Goal: Task Accomplishment & Management: Manage account settings

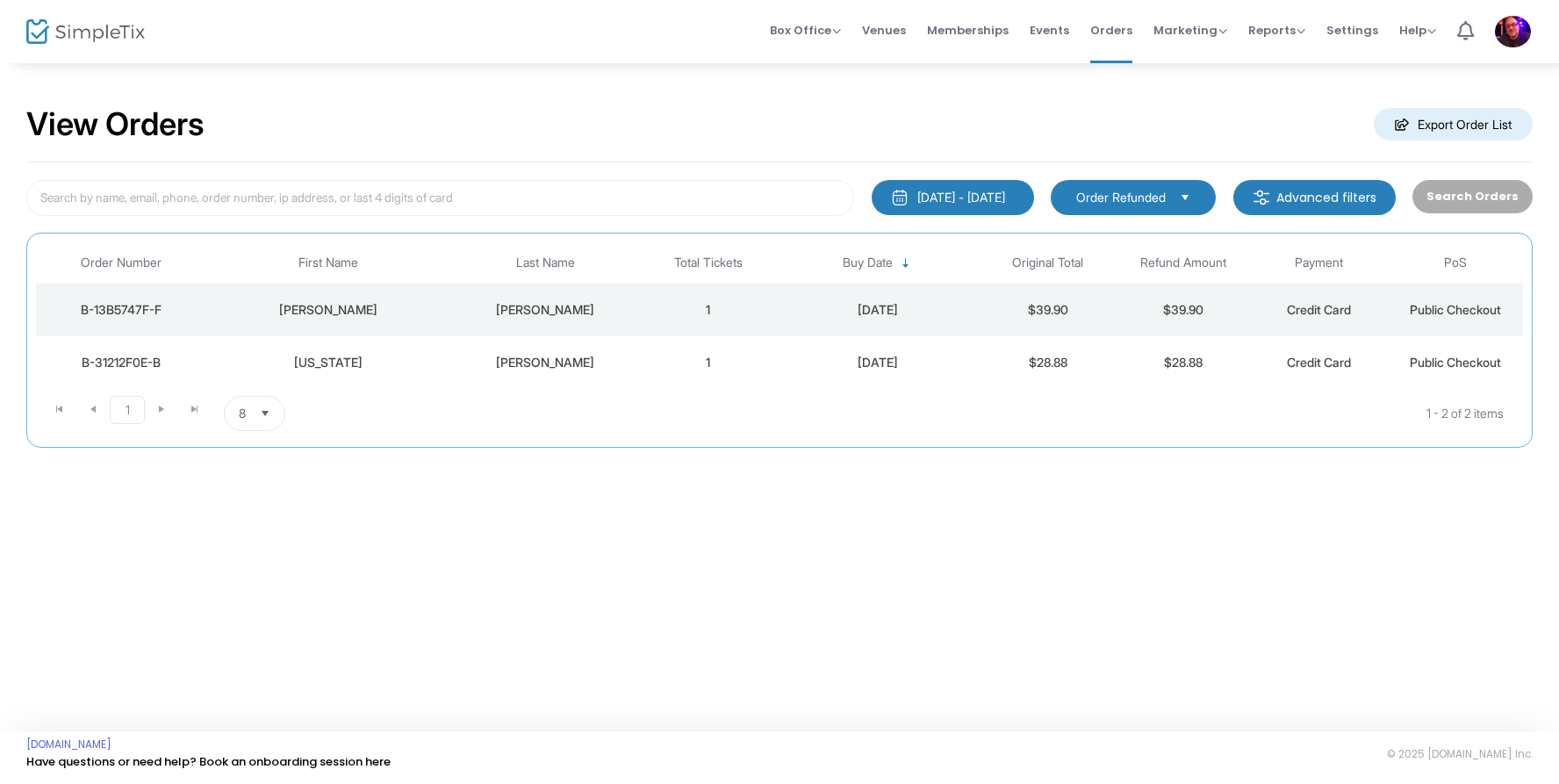
click at [1145, 195] on span "Order Refunded" at bounding box center [1121, 197] width 89 height 17
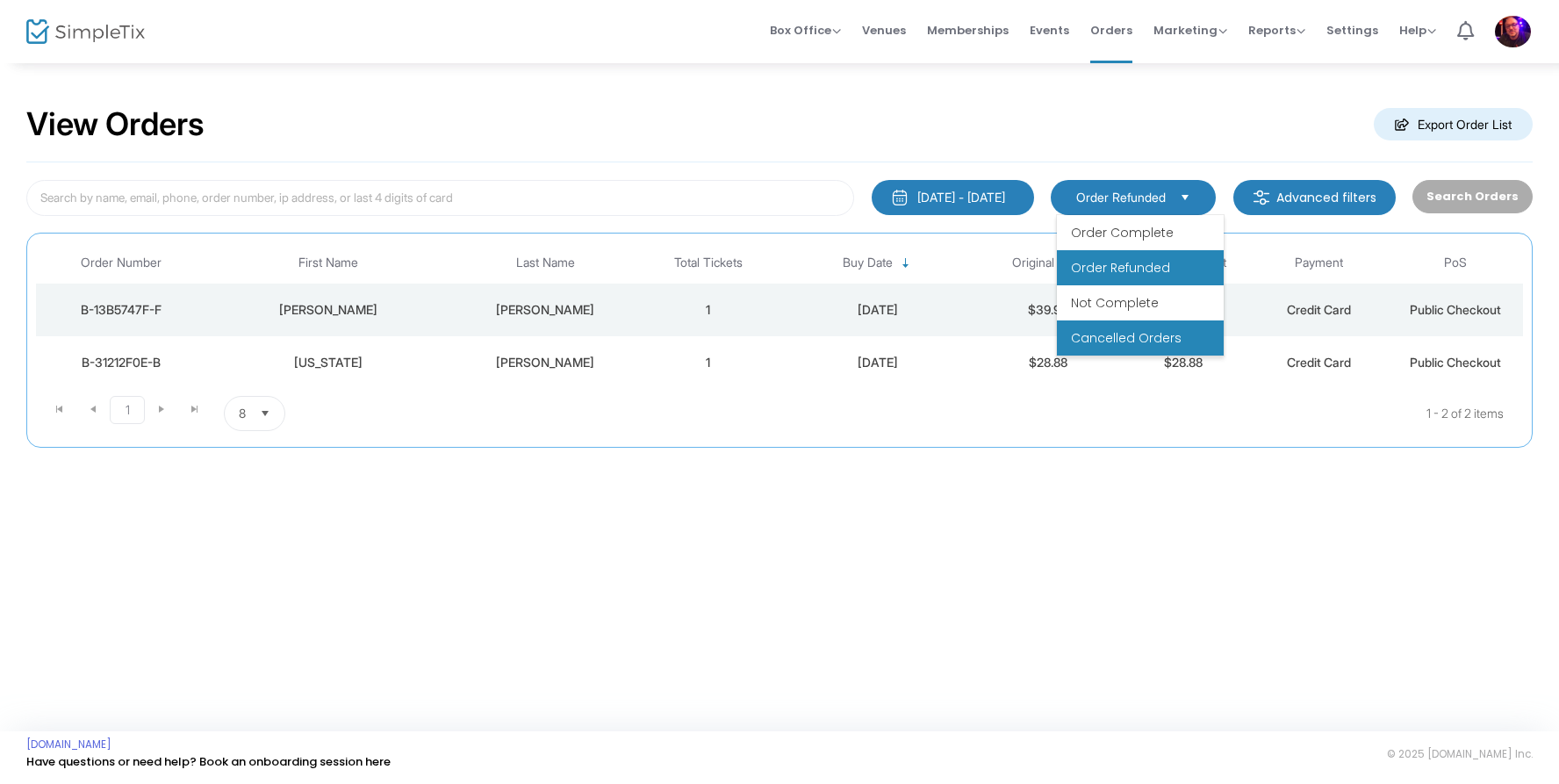
click at [1132, 336] on span "Cancelled Orders" at bounding box center [1126, 337] width 110 height 17
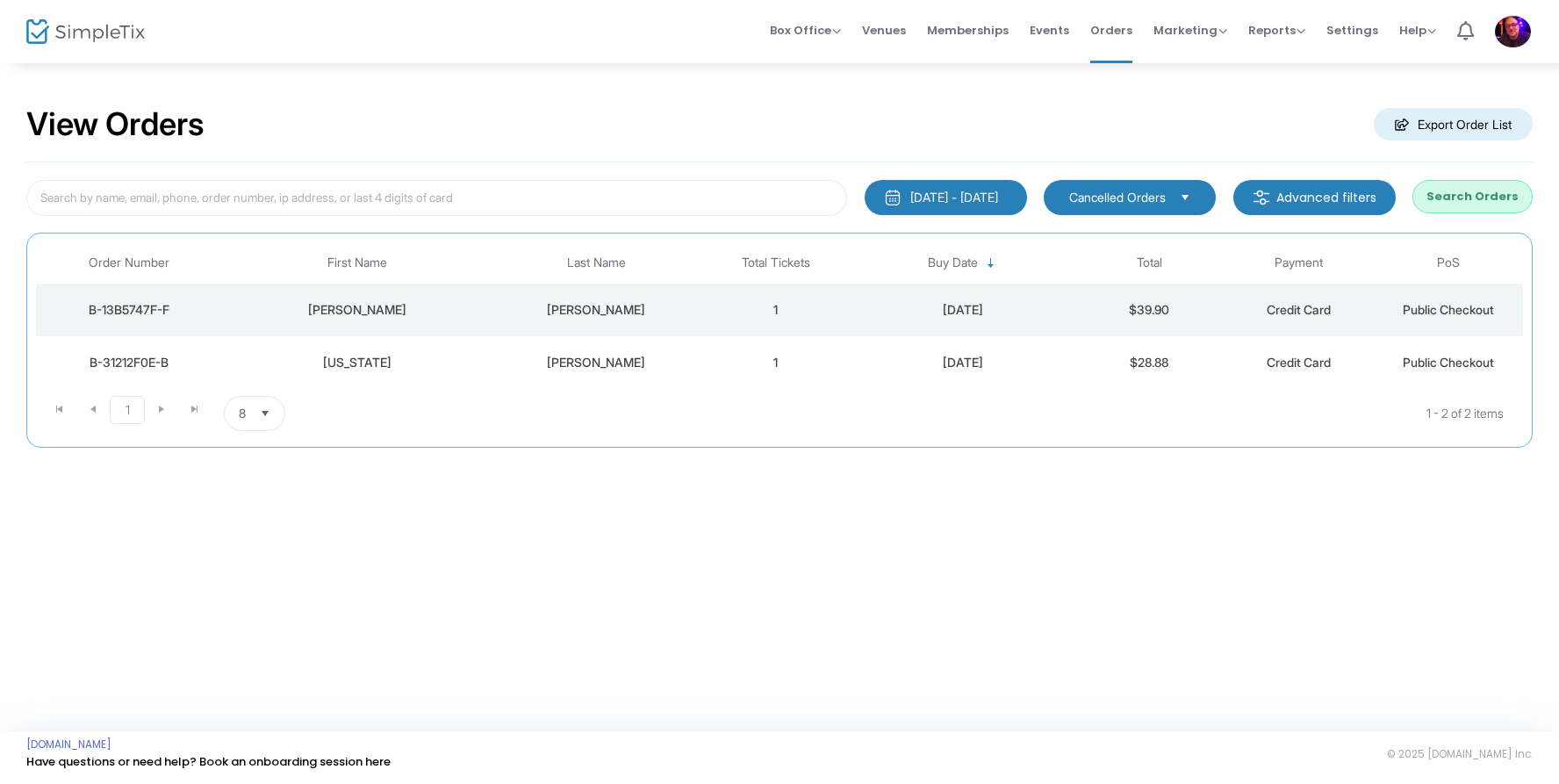
click at [1480, 193] on button "Search Orders" at bounding box center [1472, 196] width 120 height 33
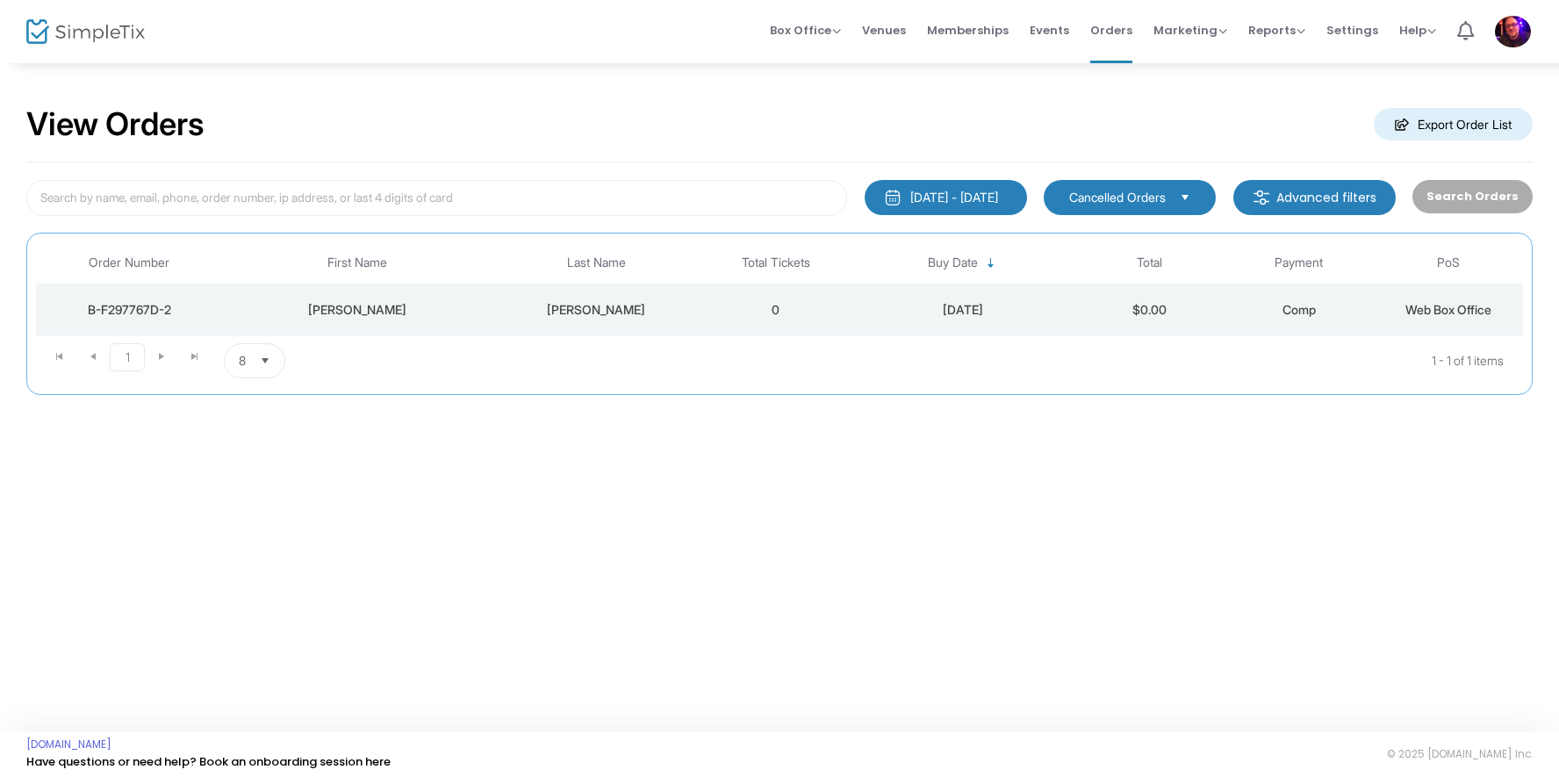
click at [137, 304] on div "B-F297767D-2" at bounding box center [129, 309] width 178 height 17
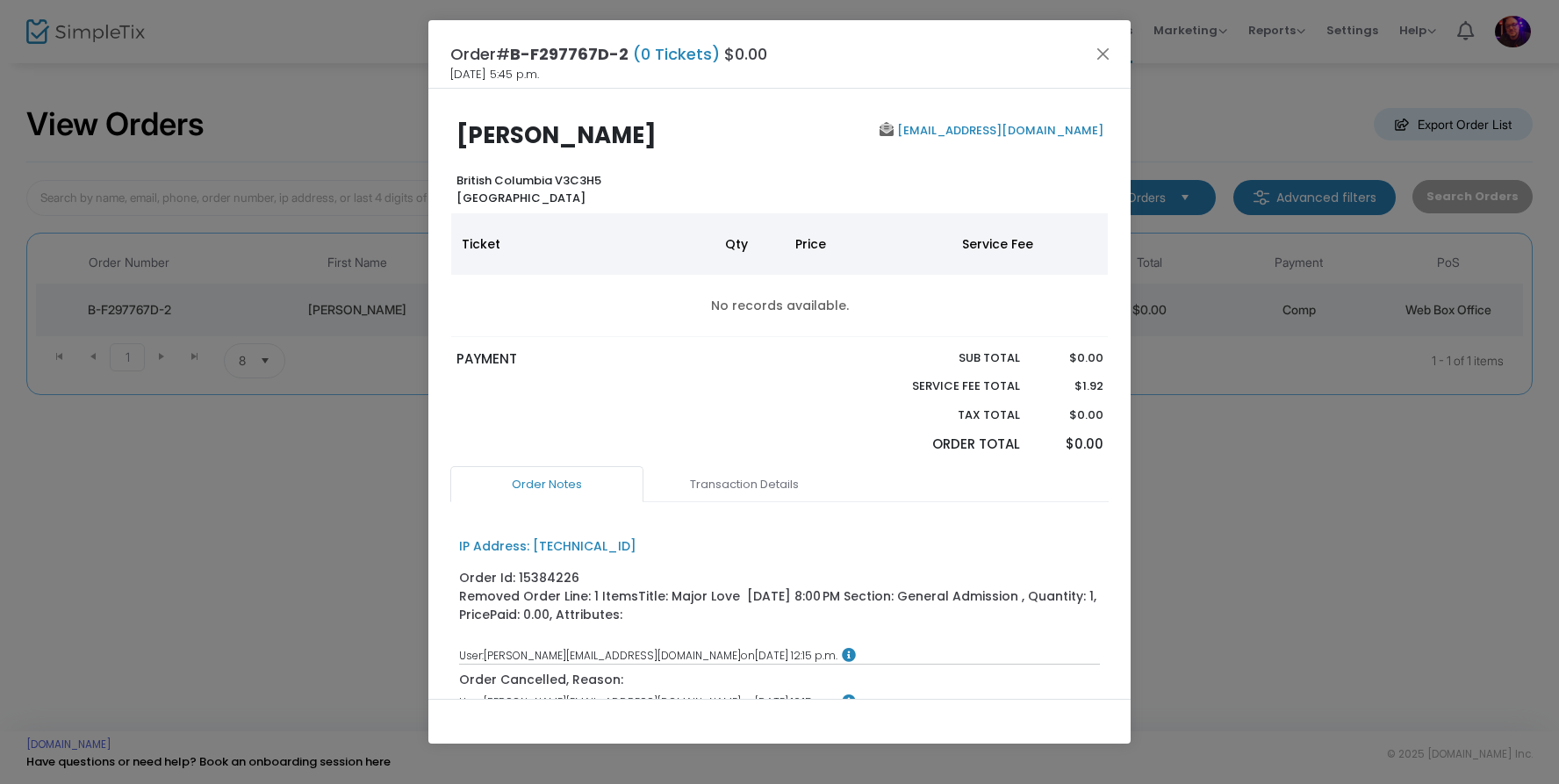
click at [1038, 125] on link "4ivanb@gmail.com" at bounding box center [999, 130] width 210 height 16
click at [1101, 52] on button "Close" at bounding box center [1104, 53] width 23 height 23
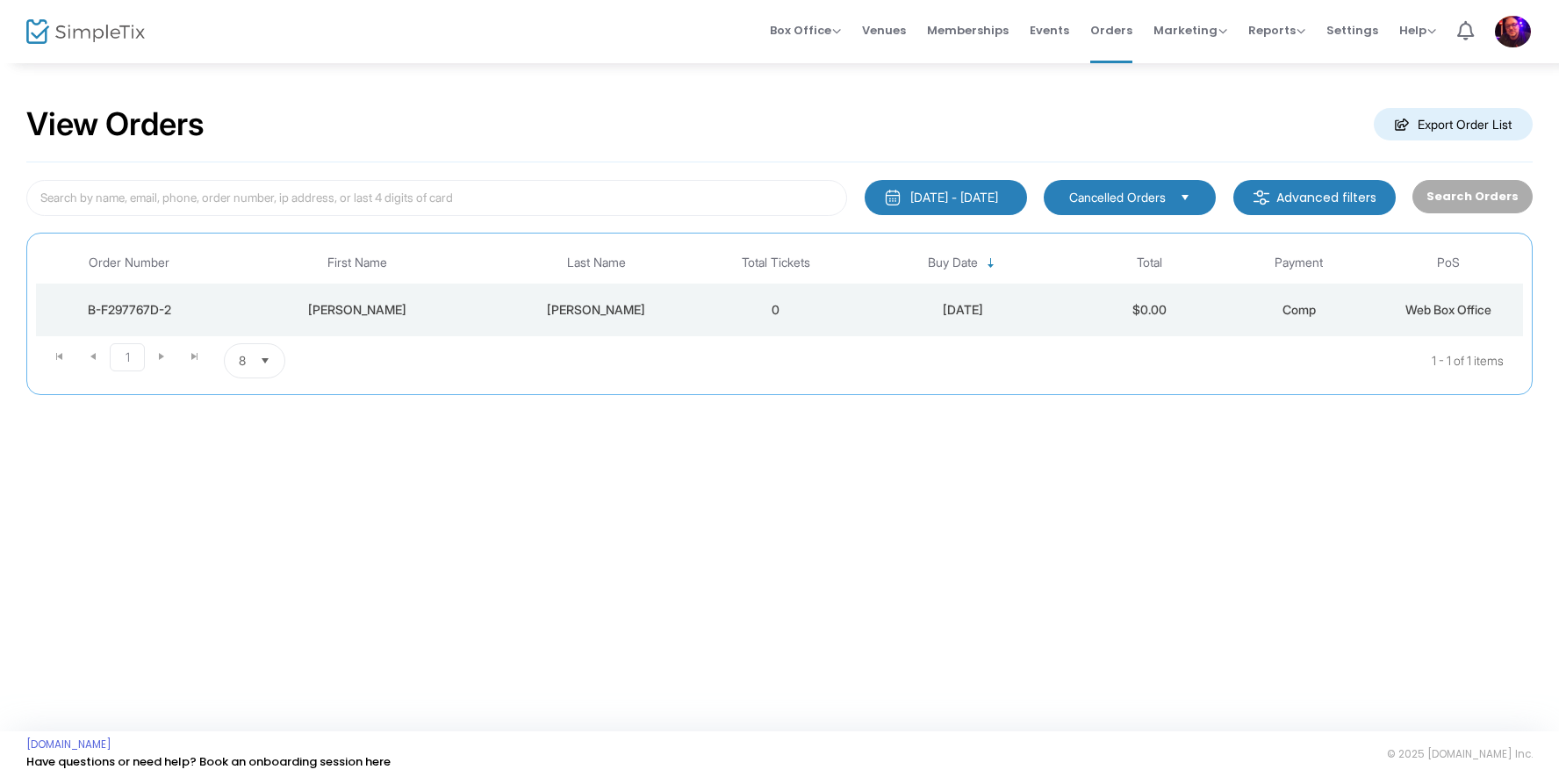
click at [1189, 195] on span "Select" at bounding box center [1186, 197] width 29 height 29
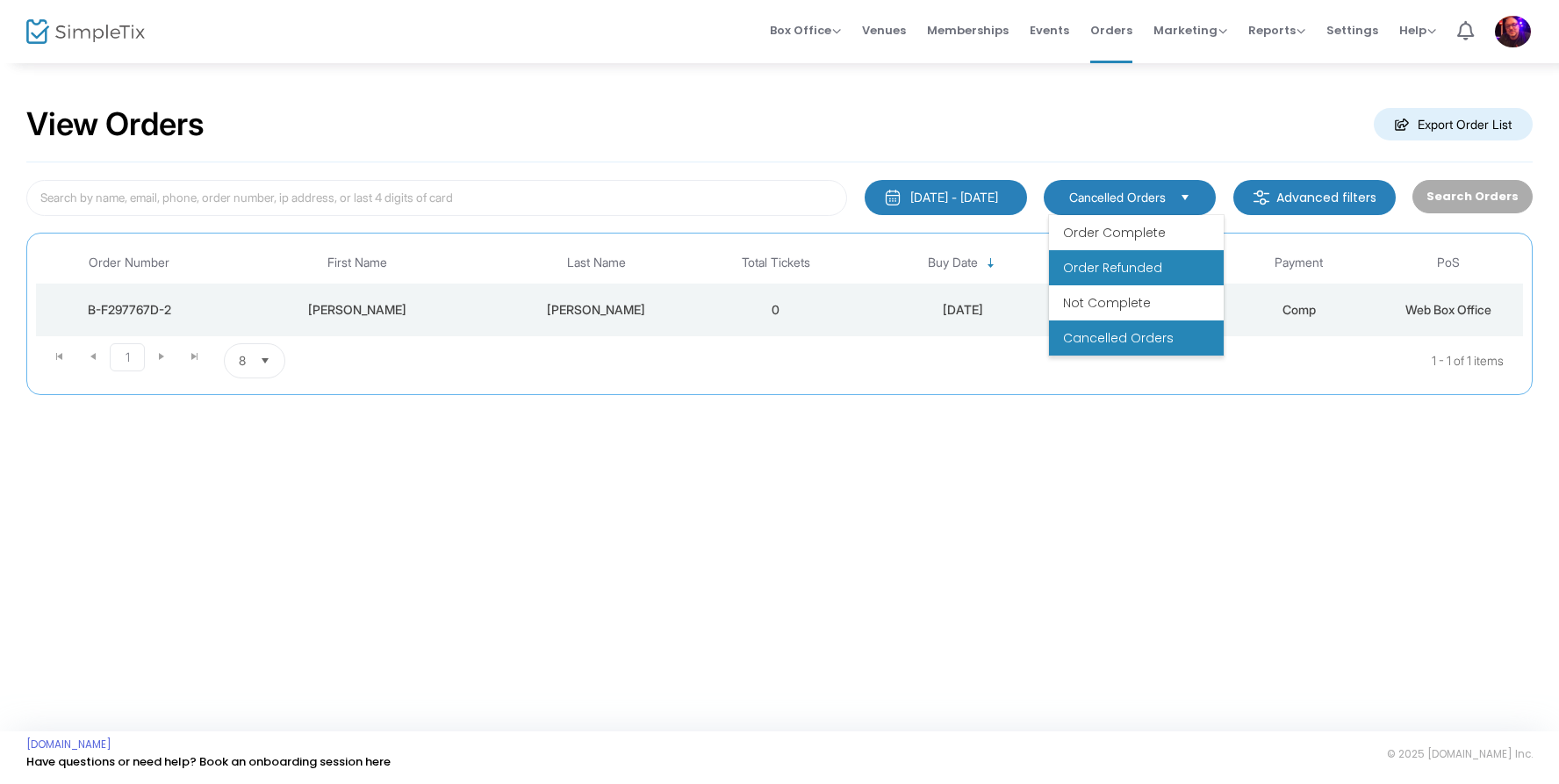
click at [1121, 274] on span "Order Refunded" at bounding box center [1113, 267] width 99 height 17
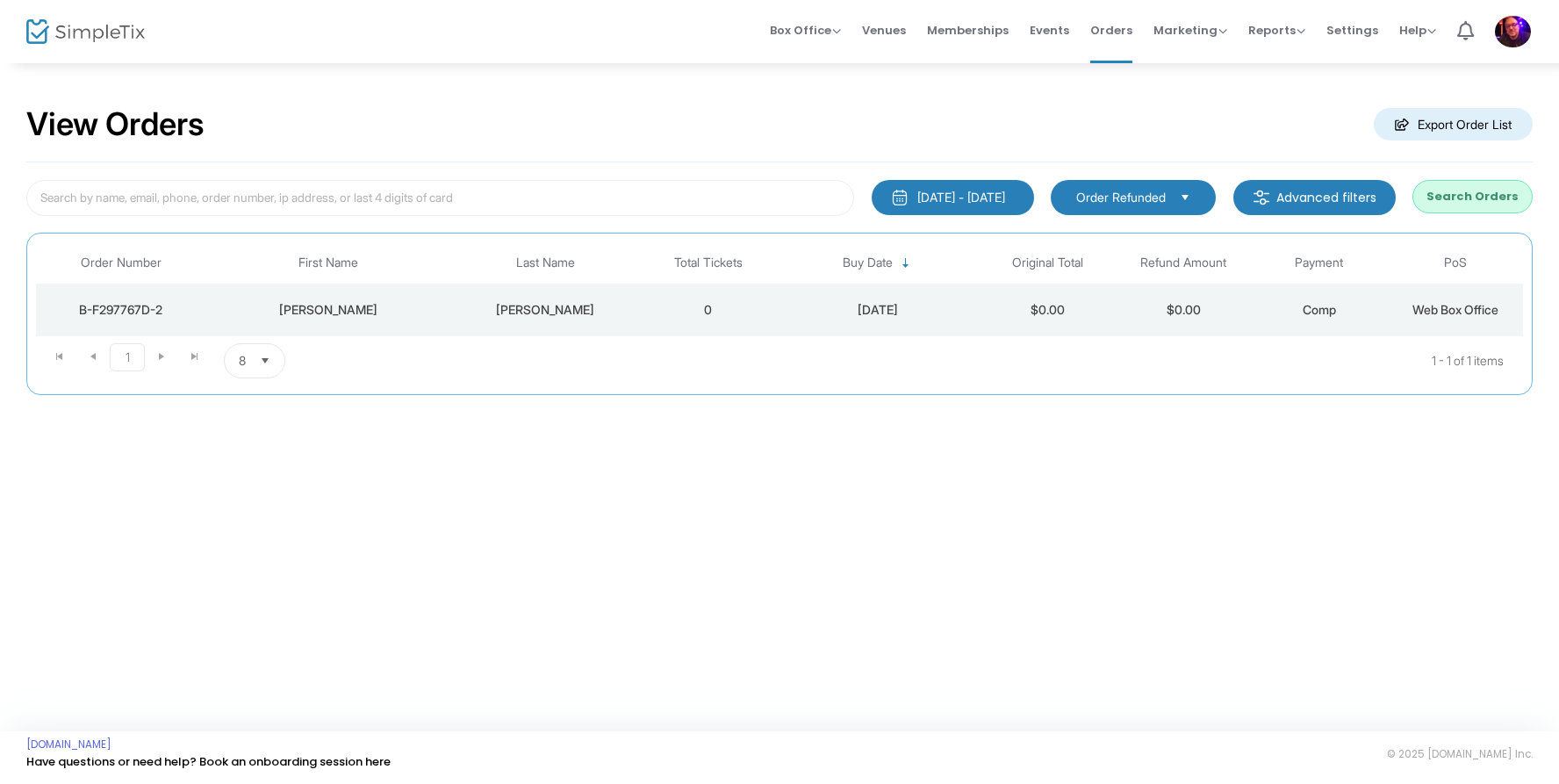
click at [1488, 193] on button "Search Orders" at bounding box center [1472, 196] width 120 height 33
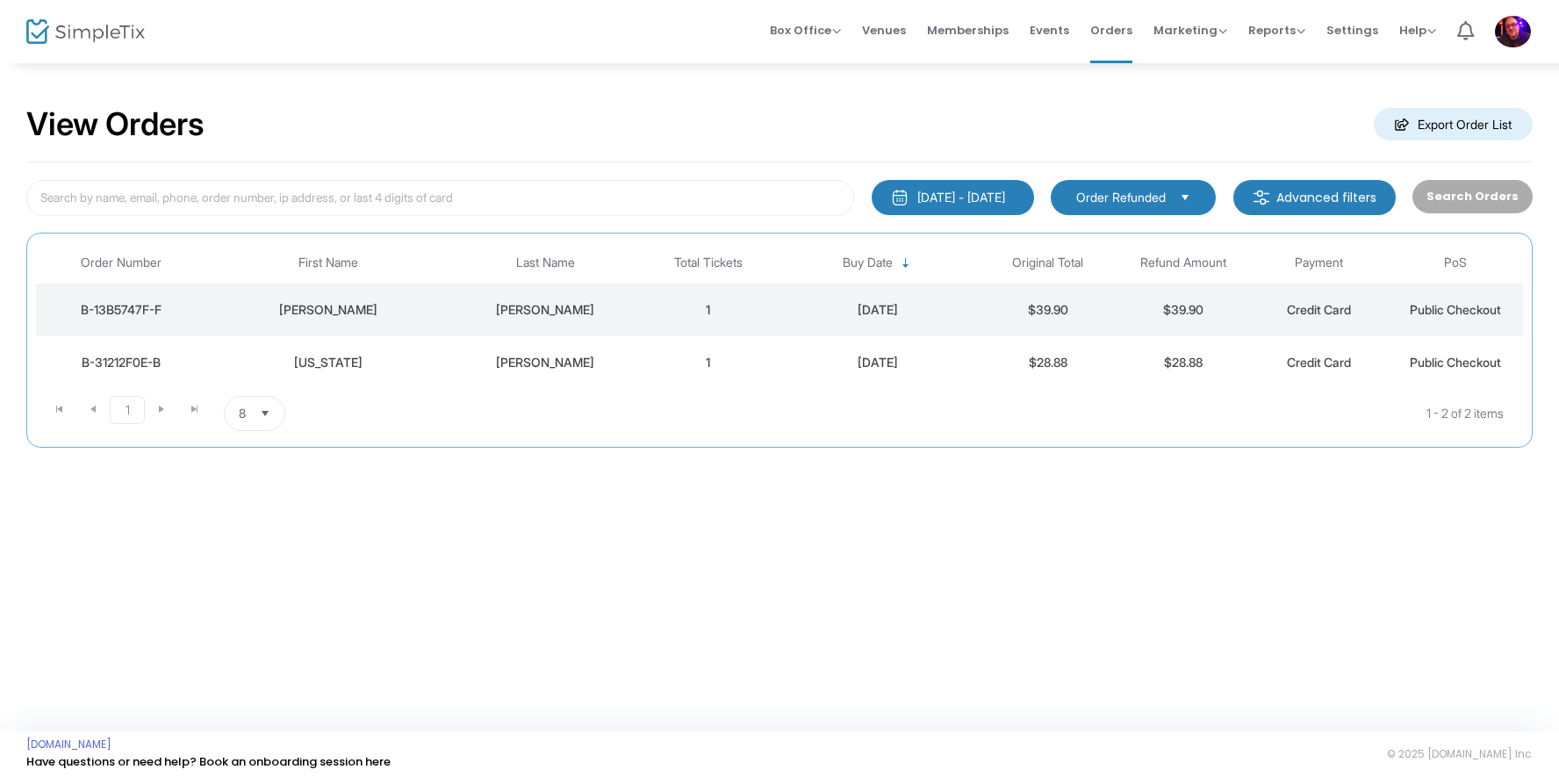
click at [553, 311] on div "matlock" at bounding box center [545, 309] width 182 height 17
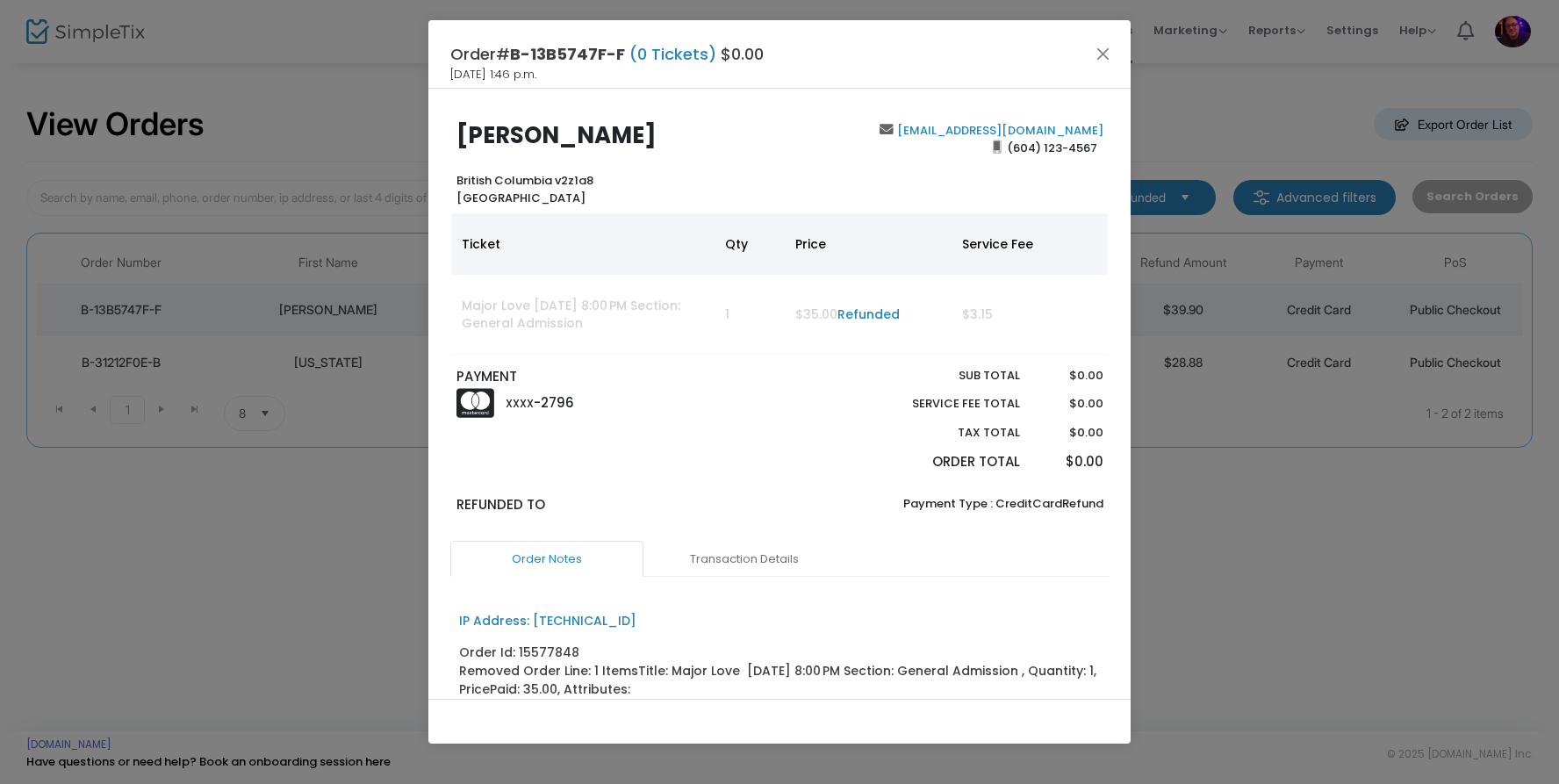
click at [962, 127] on link "matlockdave@hotmail.com" at bounding box center [999, 130] width 210 height 16
click at [1106, 50] on button "Close" at bounding box center [1104, 53] width 23 height 23
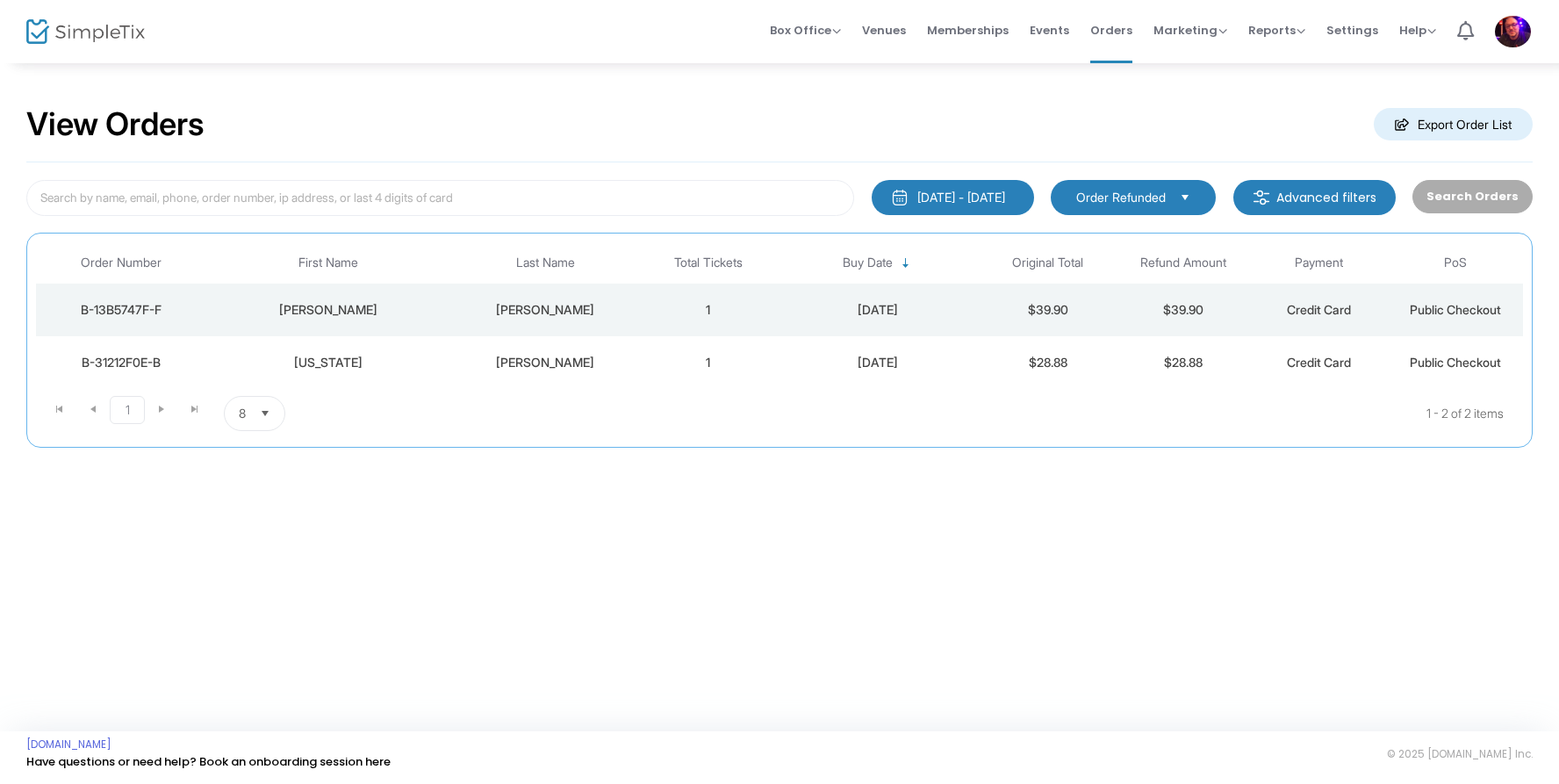
click at [970, 189] on div "2025-08-24 - 2025-09-23" at bounding box center [961, 197] width 88 height 17
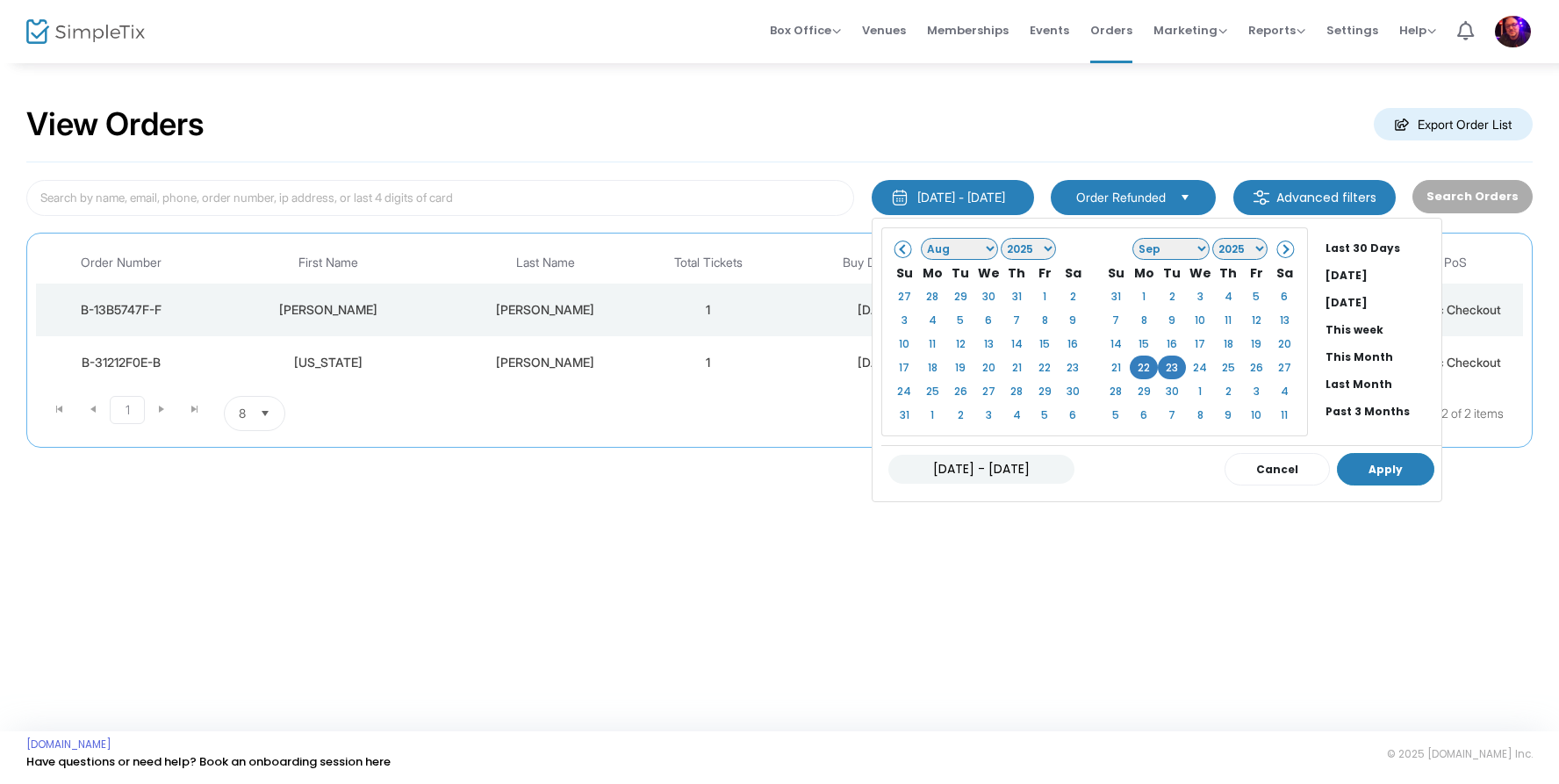
click at [1339, 471] on button "Apply" at bounding box center [1386, 469] width 98 height 33
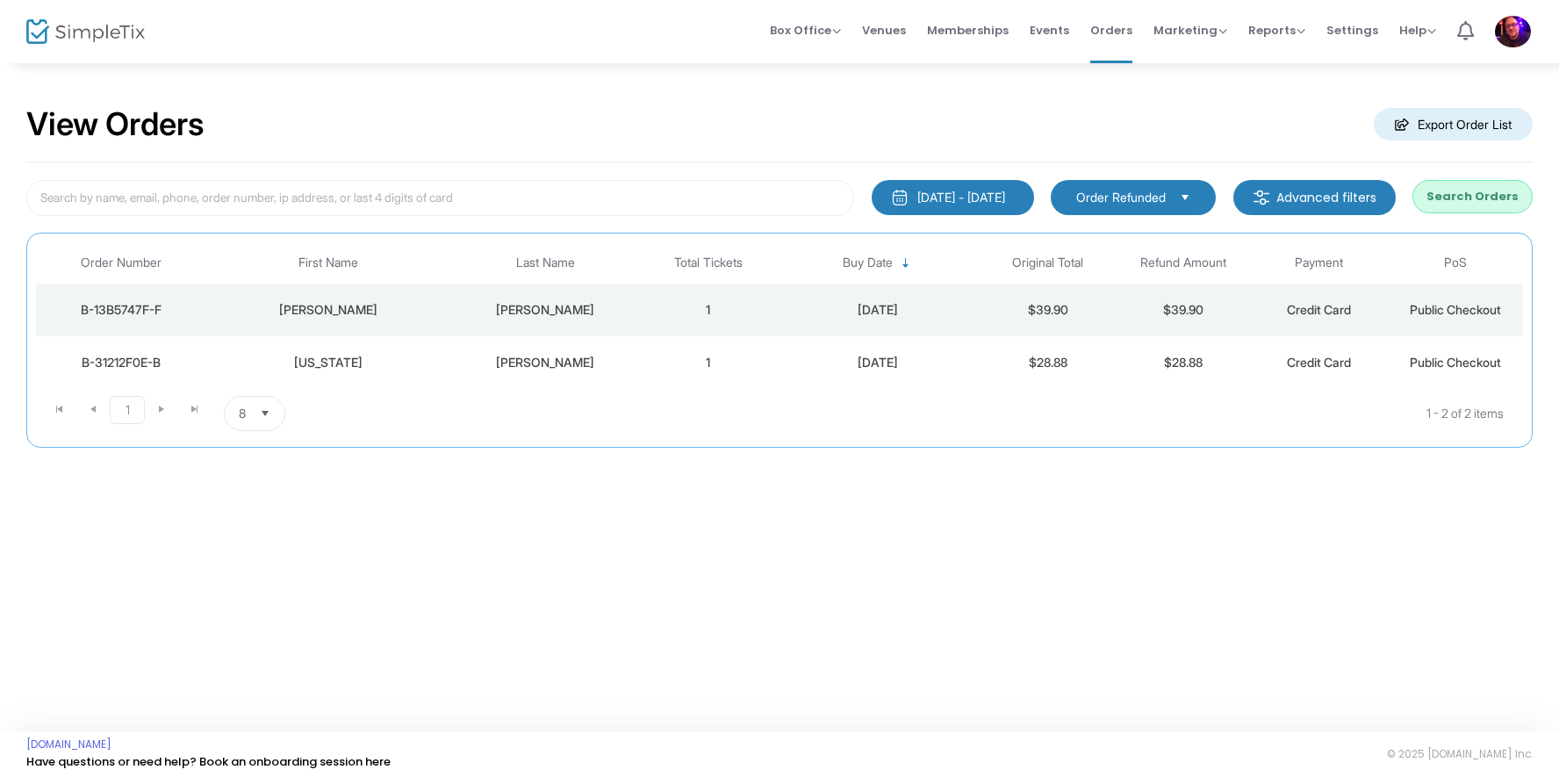
click at [1496, 191] on button "Search Orders" at bounding box center [1472, 196] width 120 height 33
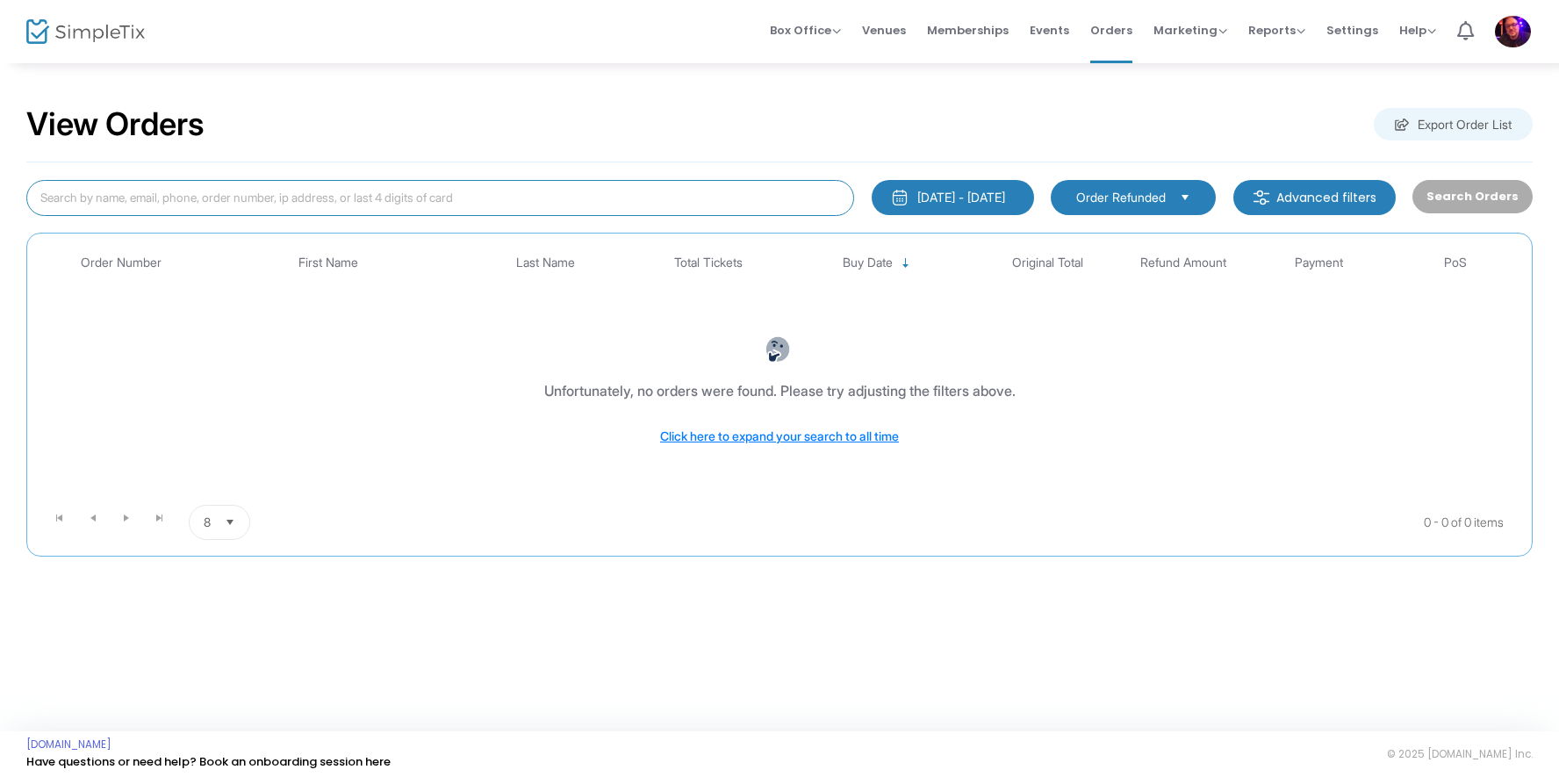
click at [245, 192] on input at bounding box center [440, 198] width 828 height 36
click at [1193, 191] on span "Select" at bounding box center [1186, 197] width 29 height 29
type input "Bryan"
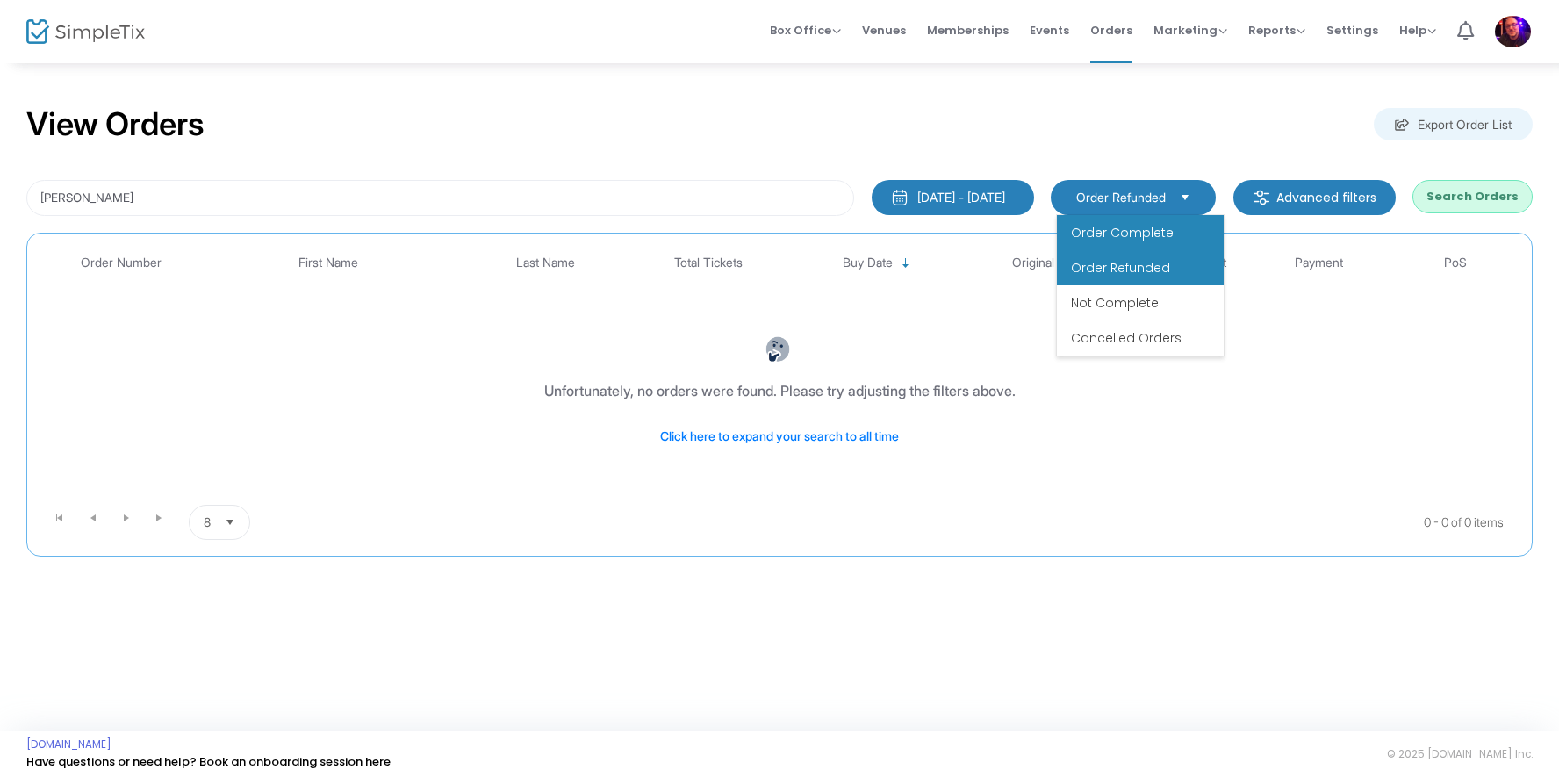
click at [1155, 225] on span "Order Complete" at bounding box center [1122, 232] width 103 height 17
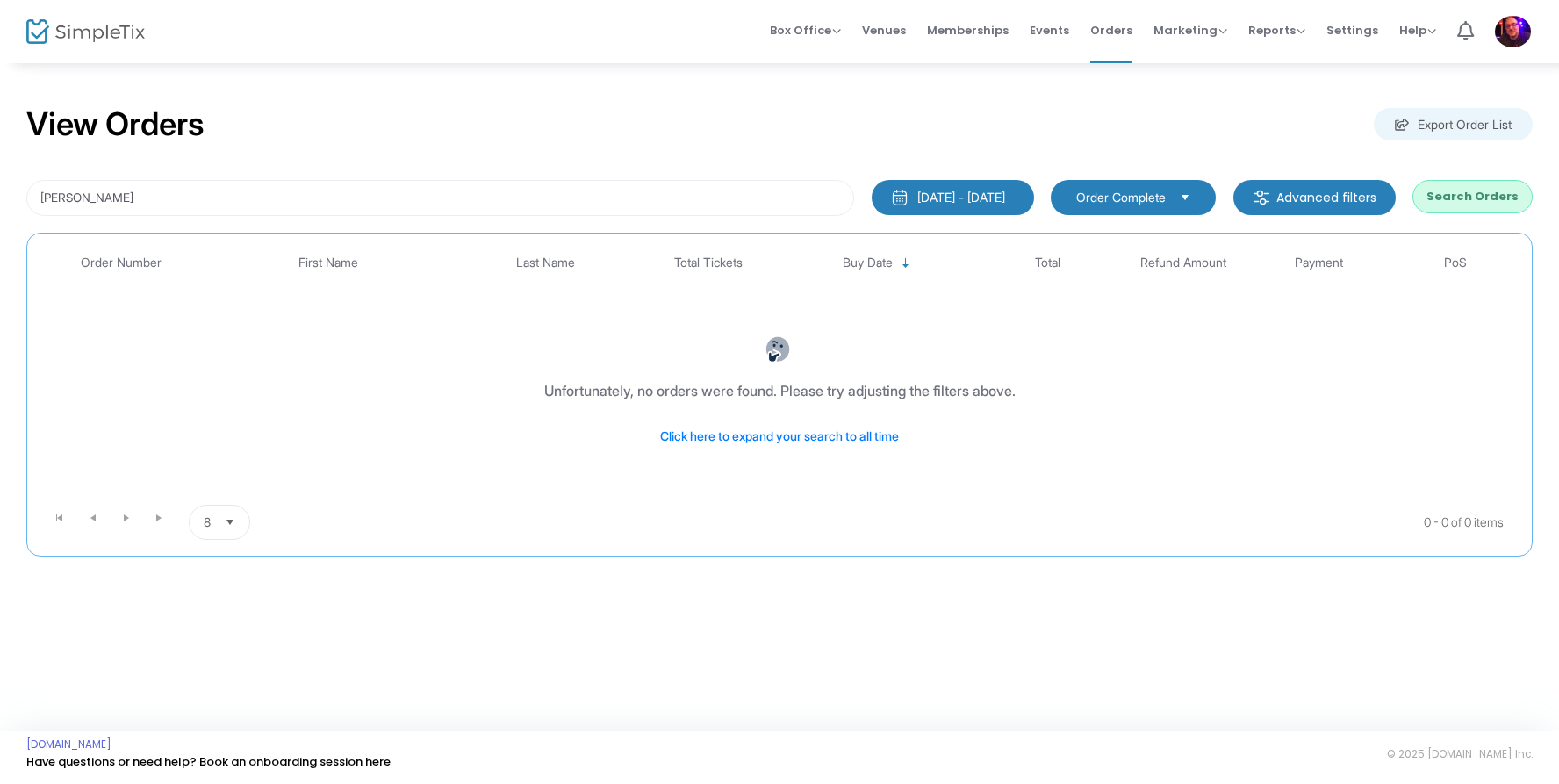
click at [1500, 201] on button "Search Orders" at bounding box center [1472, 196] width 120 height 33
click at [974, 198] on div "2025-09-22 - 2025-09-23" at bounding box center [961, 197] width 88 height 17
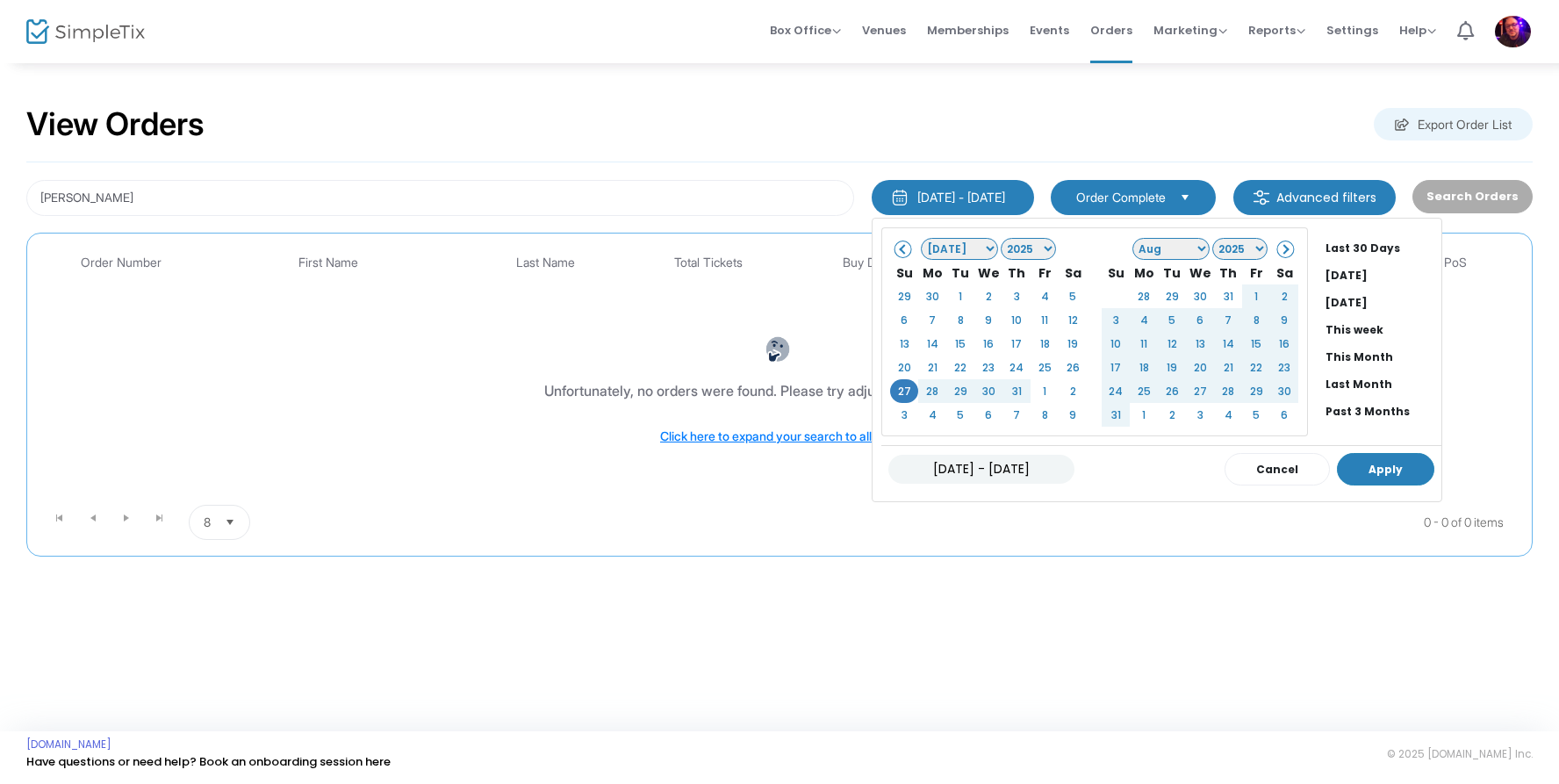
click at [1344, 473] on button "Apply" at bounding box center [1386, 469] width 98 height 33
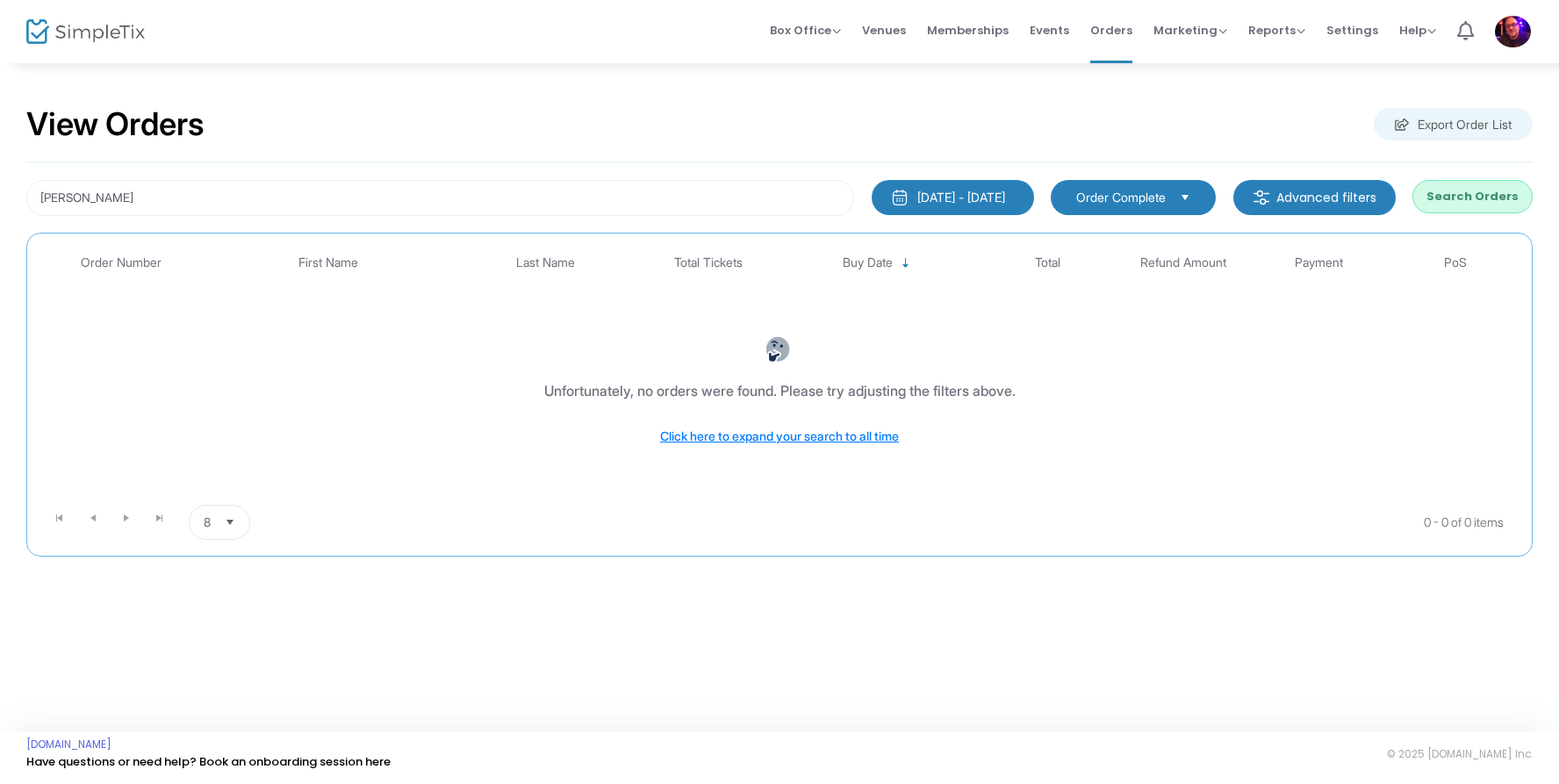
click at [1499, 199] on button "Search Orders" at bounding box center [1472, 196] width 120 height 33
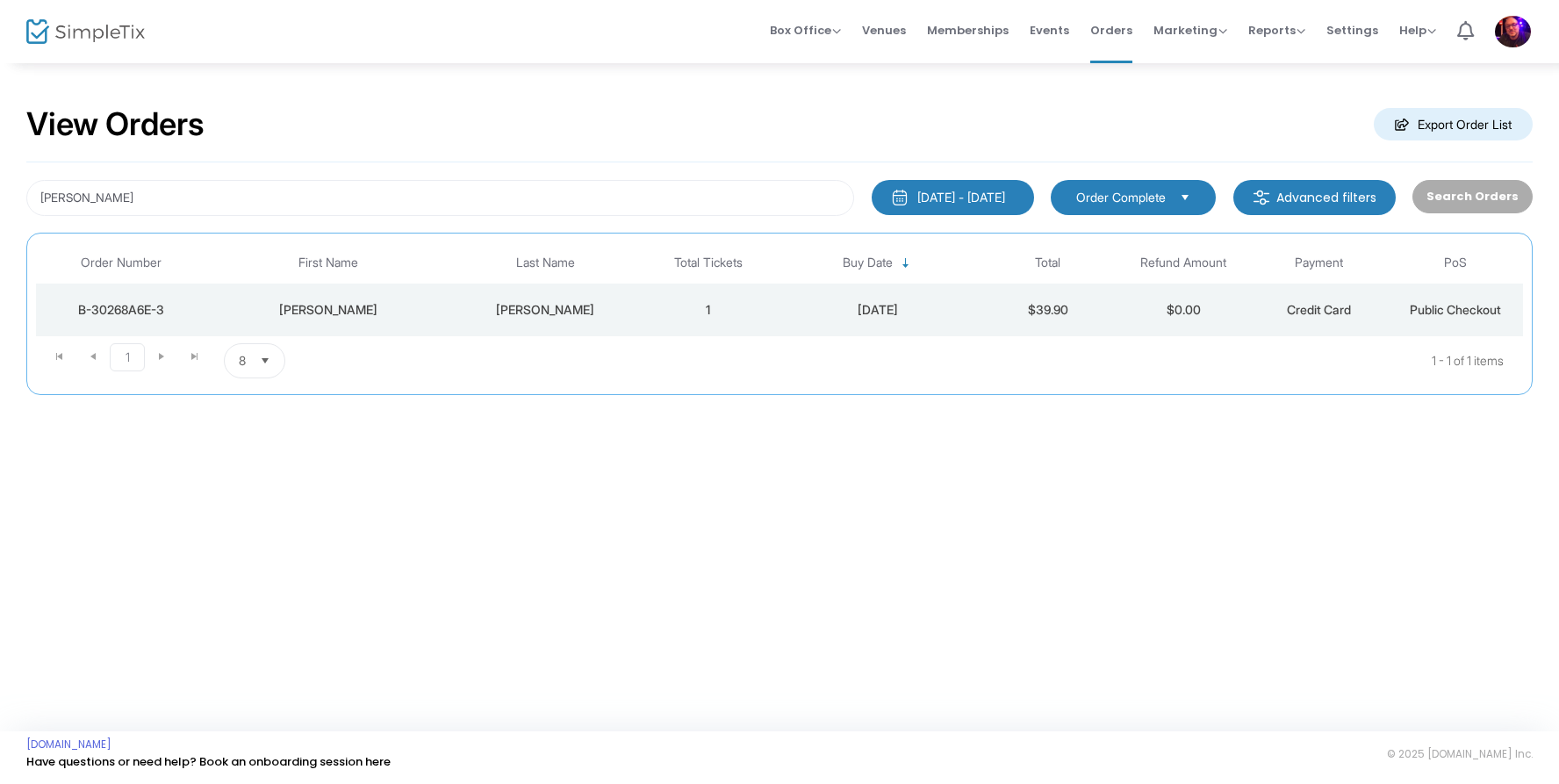
click at [122, 307] on div "B-30268A6E-3" at bounding box center [121, 309] width 161 height 17
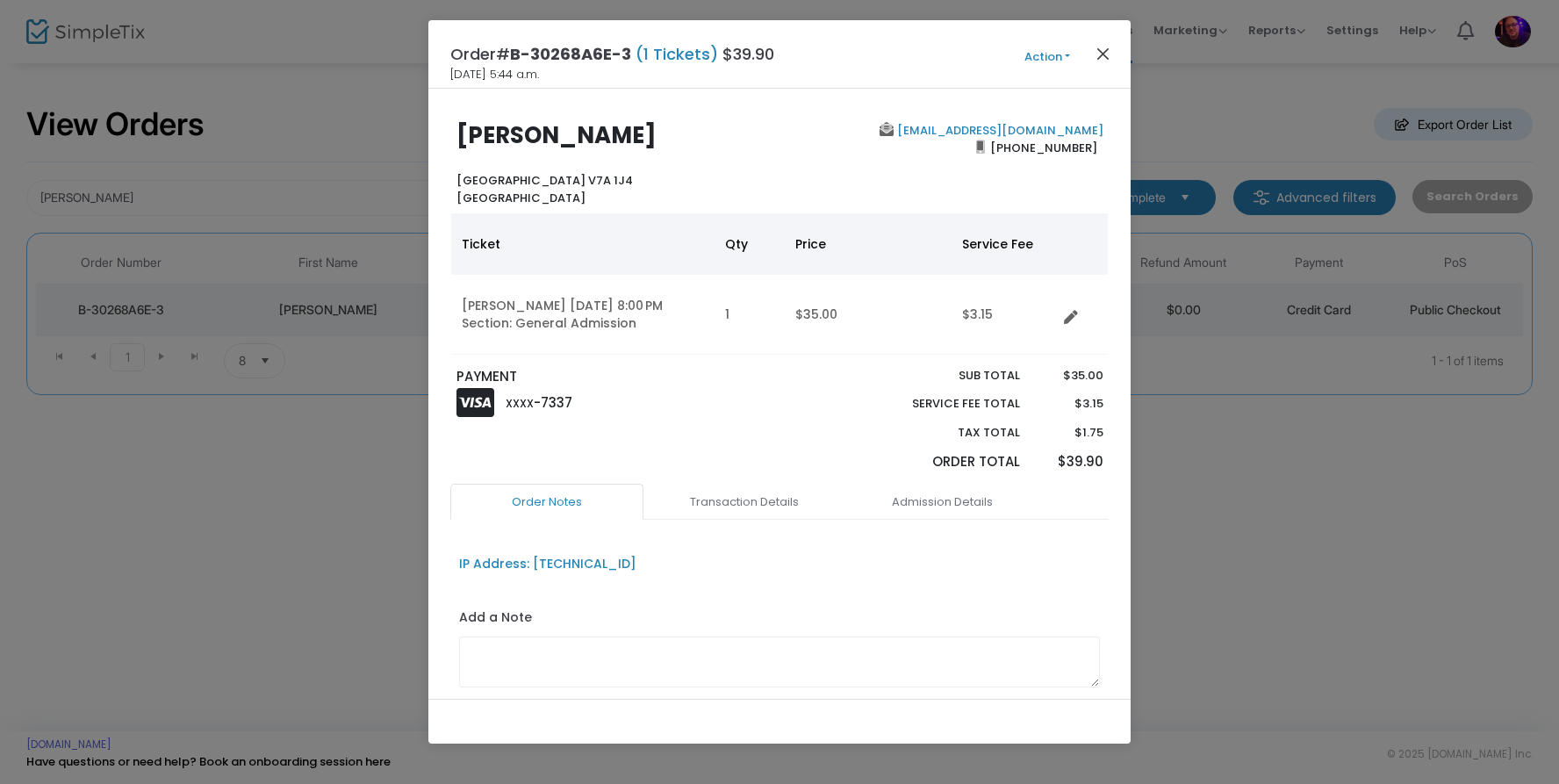
click at [1101, 48] on button "Close" at bounding box center [1104, 53] width 23 height 23
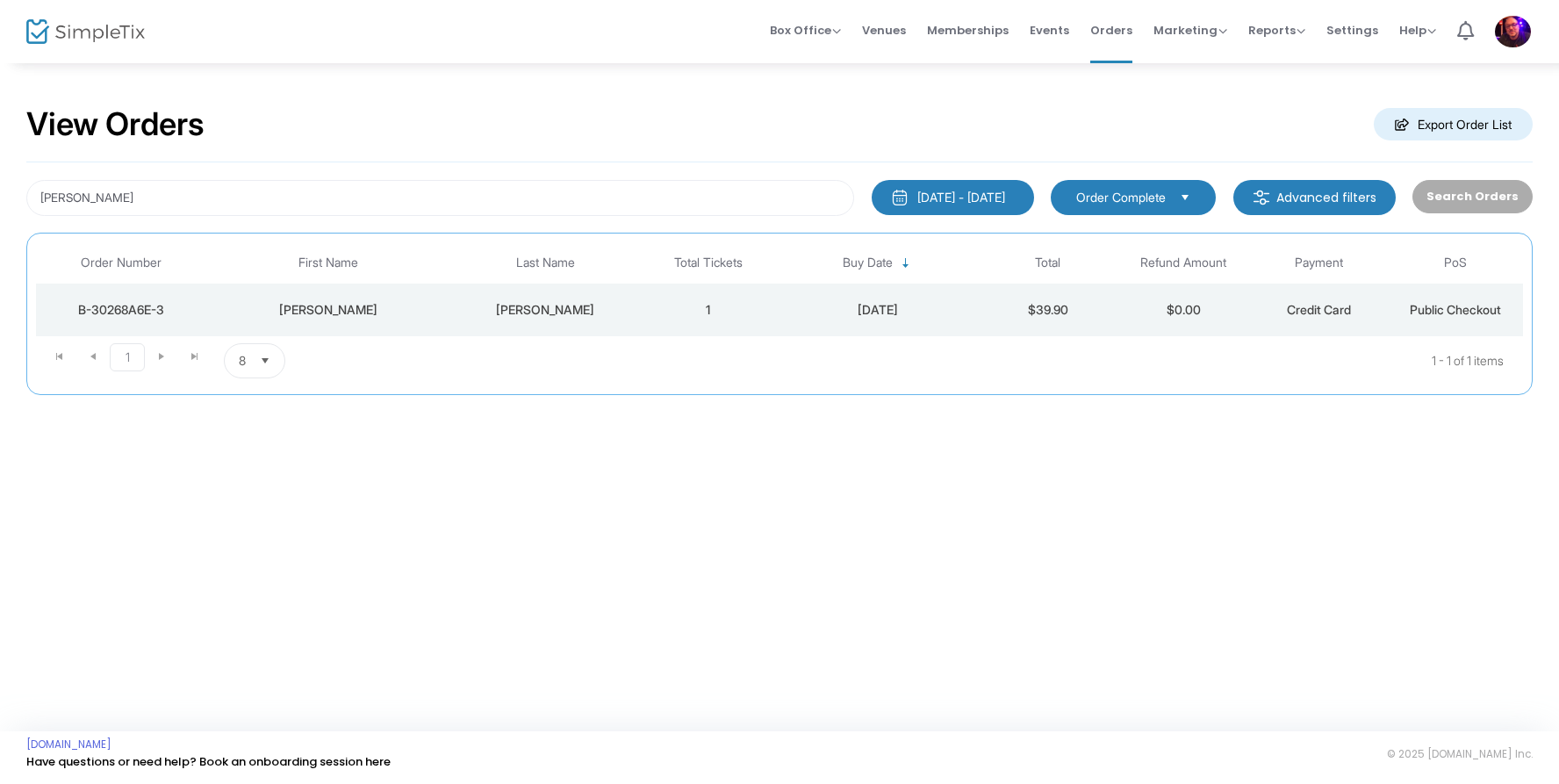
click at [113, 303] on div "B-30268A6E-3" at bounding box center [121, 309] width 161 height 17
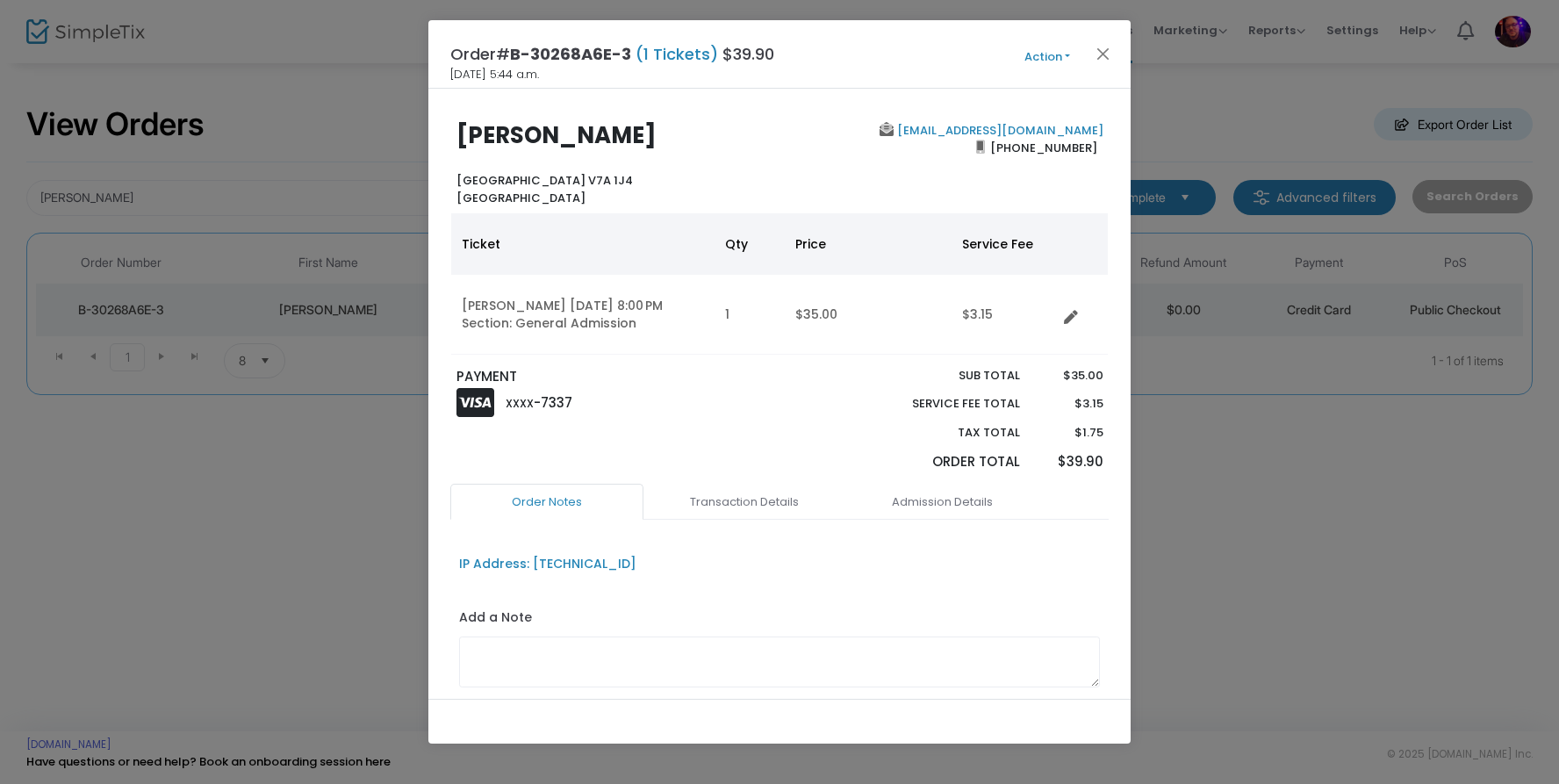
click at [1005, 126] on link "guitarist1972@hotmail.ca" at bounding box center [999, 130] width 210 height 16
